Goal: Subscribe to service/newsletter

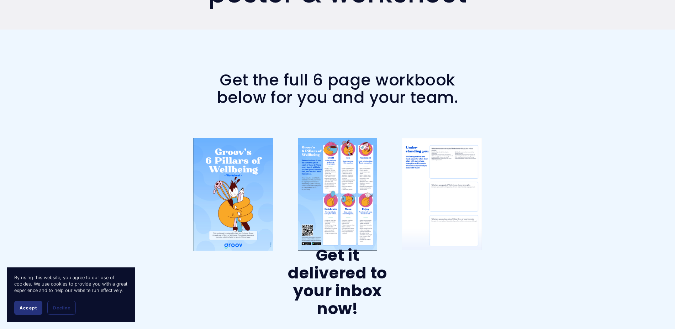
scroll to position [107, 0]
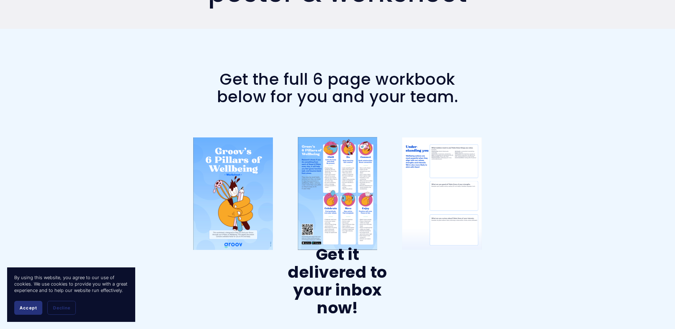
click at [232, 197] on div at bounding box center [233, 193] width 80 height 112
click at [28, 307] on span "Accept" at bounding box center [28, 307] width 17 height 5
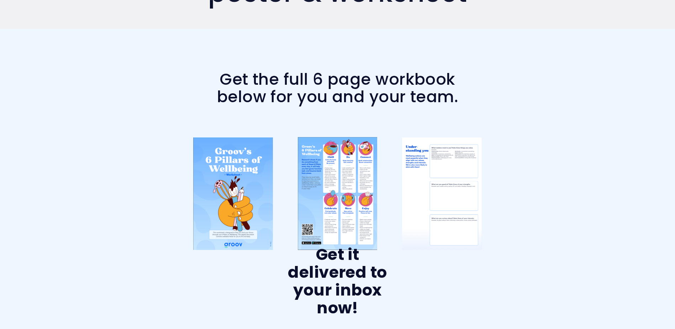
click at [340, 186] on div at bounding box center [338, 193] width 80 height 113
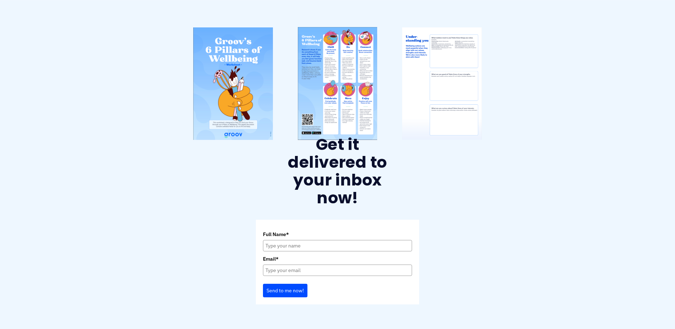
scroll to position [249, 0]
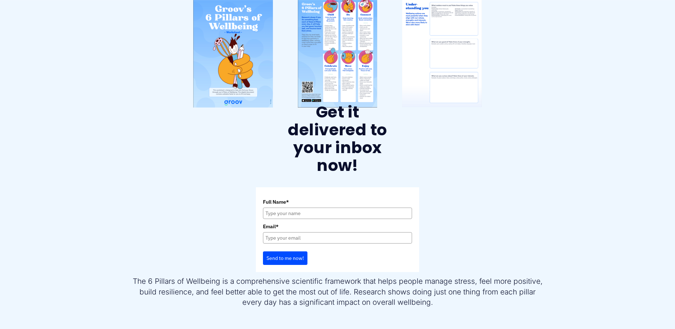
click at [305, 211] on input "Full Name*" at bounding box center [337, 212] width 149 height 11
click at [301, 217] on input "Full Name*" at bounding box center [337, 212] width 149 height 11
type input "j"
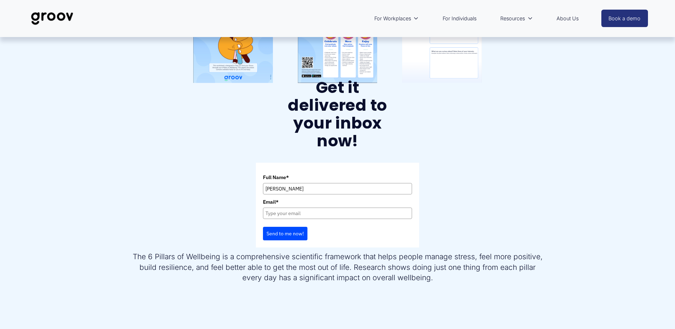
scroll to position [213, 0]
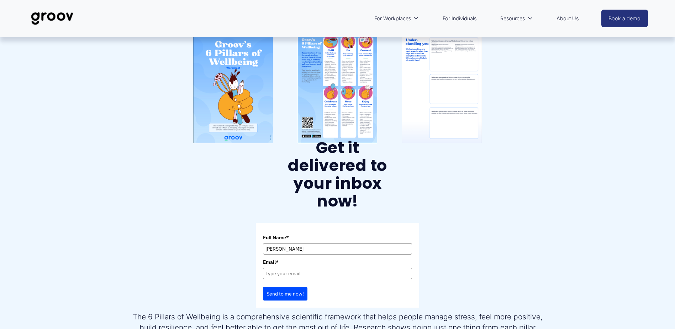
type input "James Jefferson"
click at [301, 272] on input "Email*" at bounding box center [337, 272] width 149 height 11
type input "[PERSON_NAME][EMAIL_ADDRESS][PERSON_NAME][DOMAIN_NAME]"
click at [283, 297] on button "Send to me now!" at bounding box center [285, 294] width 44 height 14
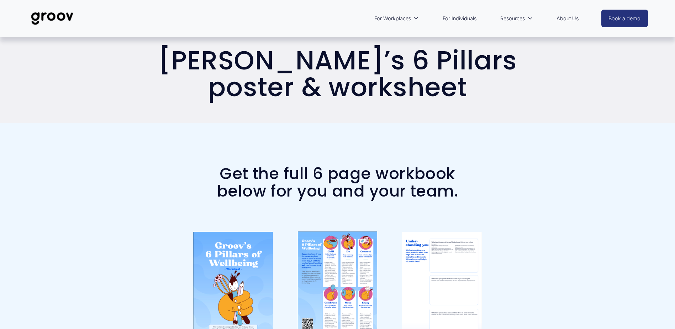
scroll to position [0, 0]
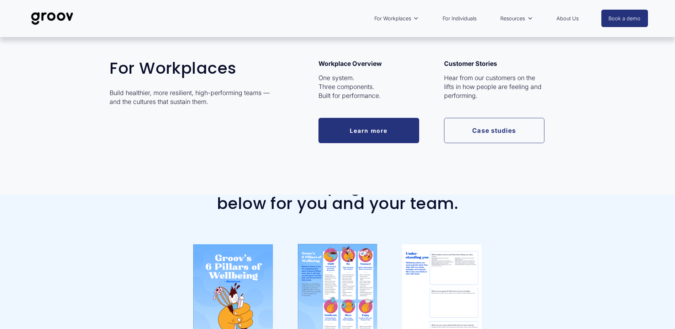
click at [343, 134] on link "Learn more" at bounding box center [368, 130] width 101 height 25
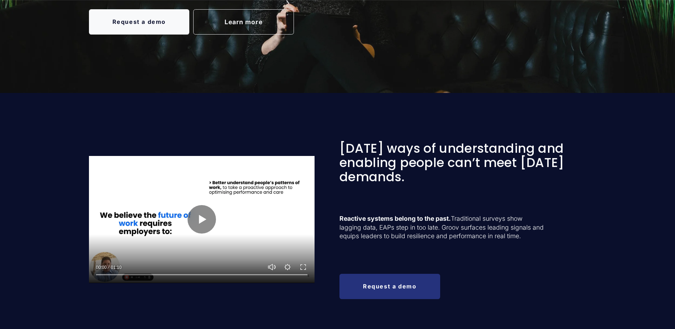
scroll to position [213, 0]
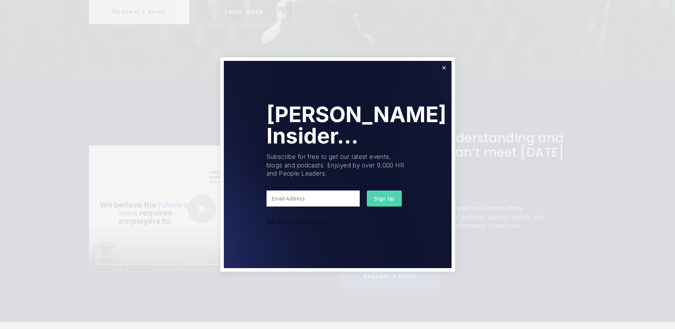
click at [279, 198] on input "text" at bounding box center [312, 198] width 93 height 16
type input "[PERSON_NAME][EMAIL_ADDRESS][PERSON_NAME][DOMAIN_NAME]"
click at [373, 196] on button "Sign Up" at bounding box center [384, 198] width 35 height 16
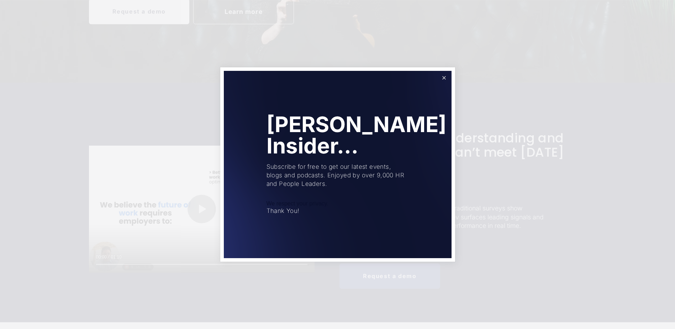
click at [445, 76] on link "Close" at bounding box center [443, 78] width 12 height 12
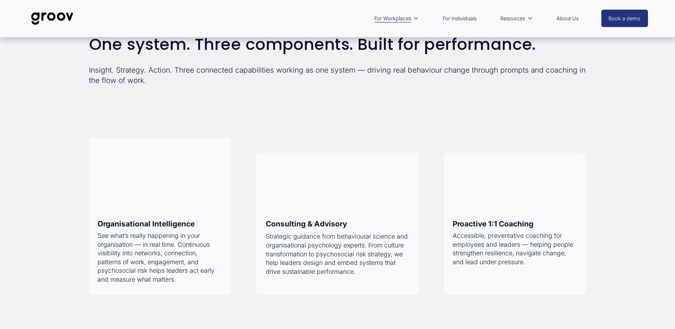
scroll to position [462, 0]
